Goal: Task Accomplishment & Management: Manage account settings

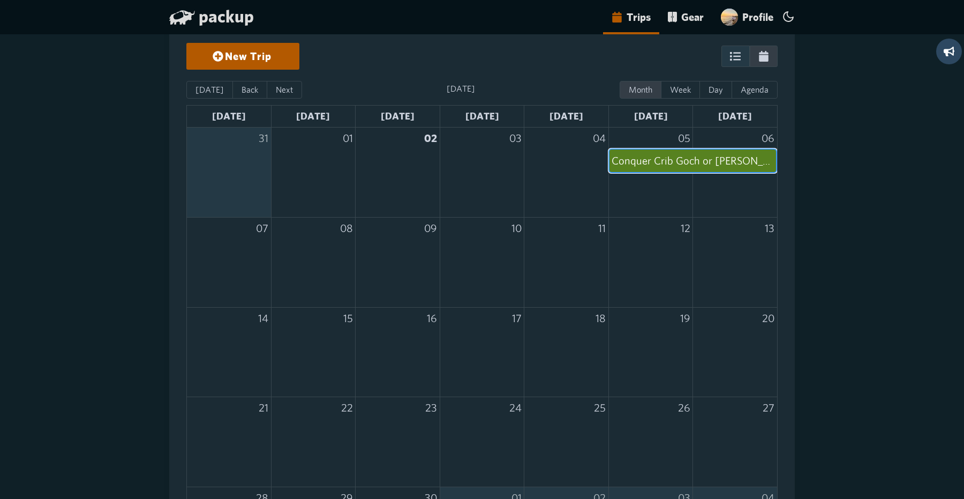
click at [667, 165] on div "Conquer Crib Goch or [PERSON_NAME] Path" at bounding box center [693, 160] width 162 height 21
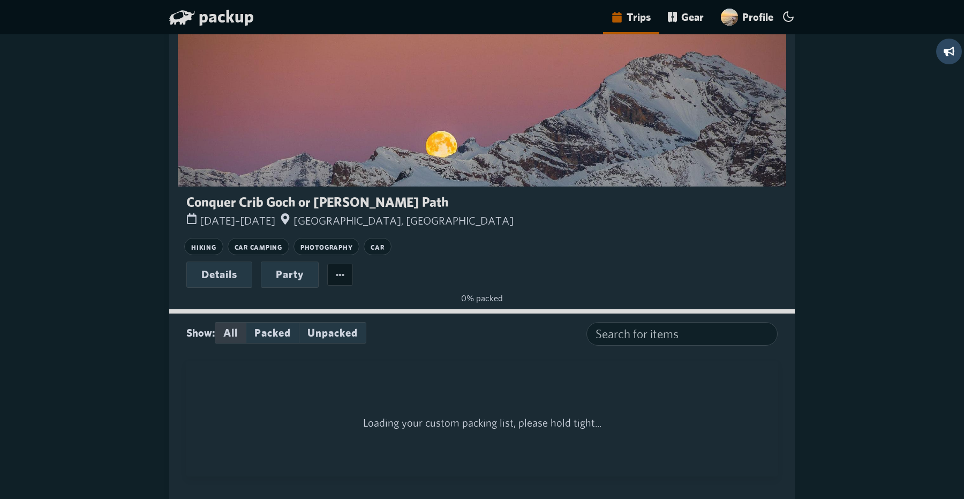
click at [350, 281] on button "button" at bounding box center [340, 274] width 26 height 21
click at [325, 296] on button "Delete" at bounding box center [286, 303] width 133 height 30
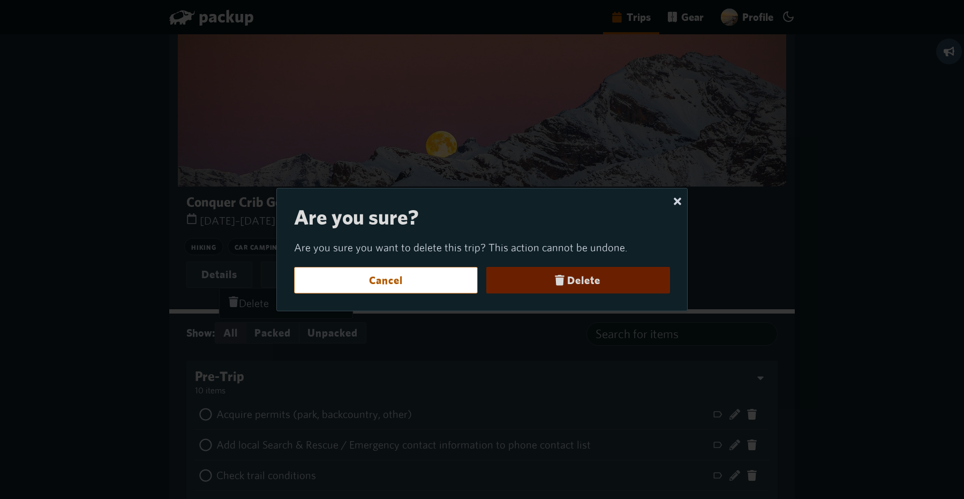
click at [586, 287] on button "Delete" at bounding box center [578, 280] width 184 height 27
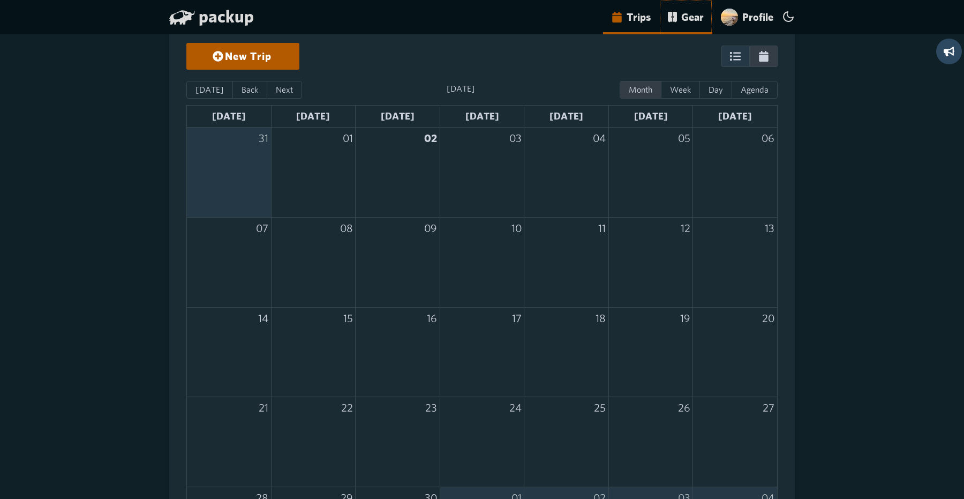
click at [682, 22] on link "Gear" at bounding box center [685, 17] width 53 height 34
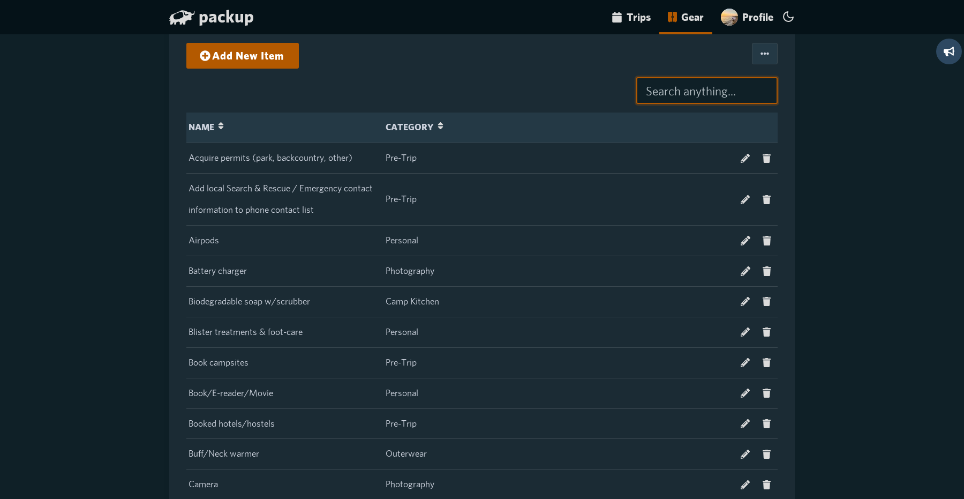
click at [719, 93] on input at bounding box center [706, 90] width 141 height 27
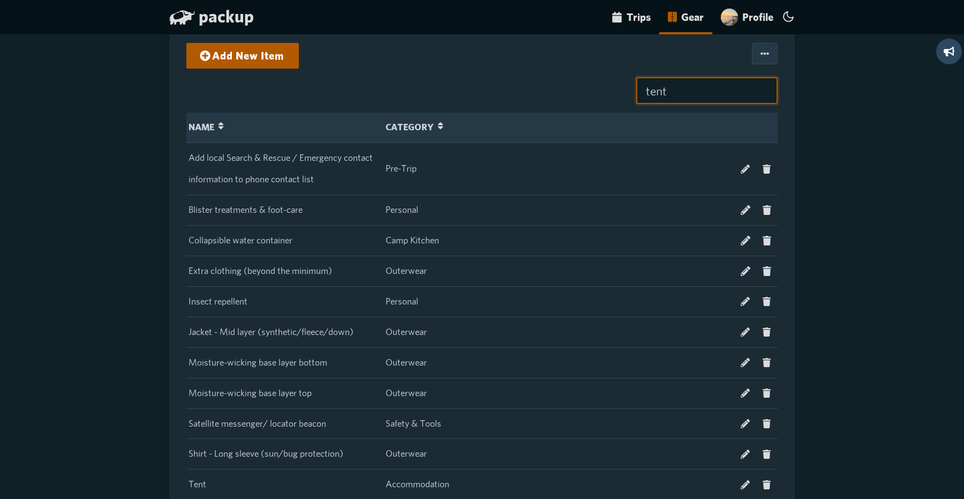
type input "tent"
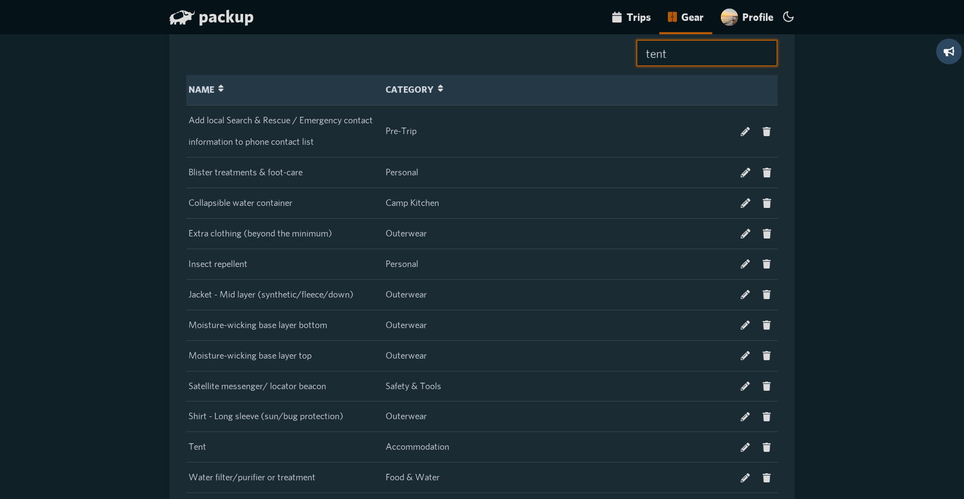
scroll to position [92, 0]
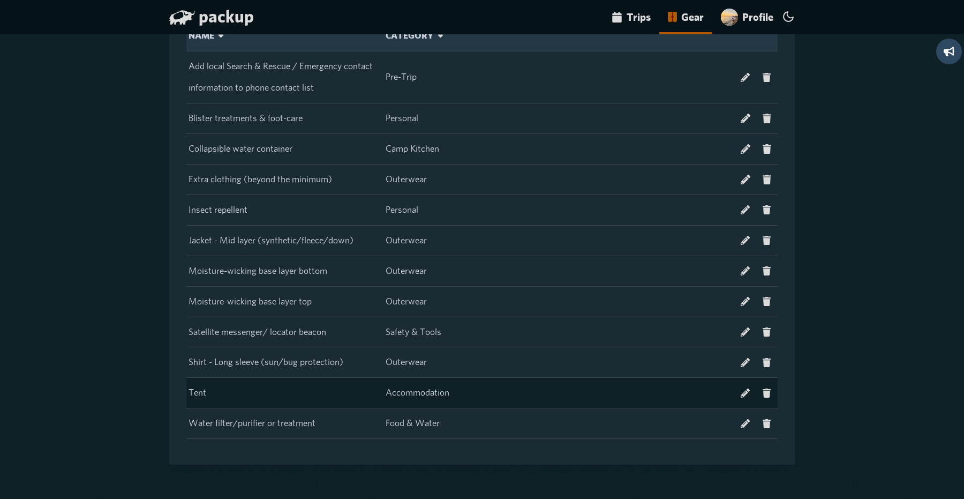
click at [344, 392] on td "Tent" at bounding box center [284, 393] width 197 height 31
click at [598, 392] on div at bounding box center [679, 392] width 193 height 17
click at [746, 393] on icon at bounding box center [745, 392] width 9 height 9
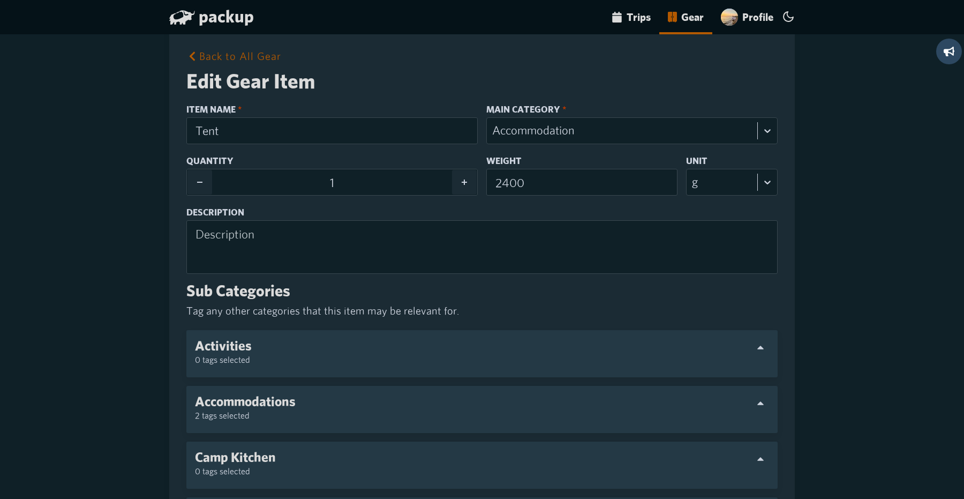
click at [509, 28] on div "packup Trips Gear Profile" at bounding box center [482, 17] width 626 height 34
